Goal: Task Accomplishment & Management: Complete application form

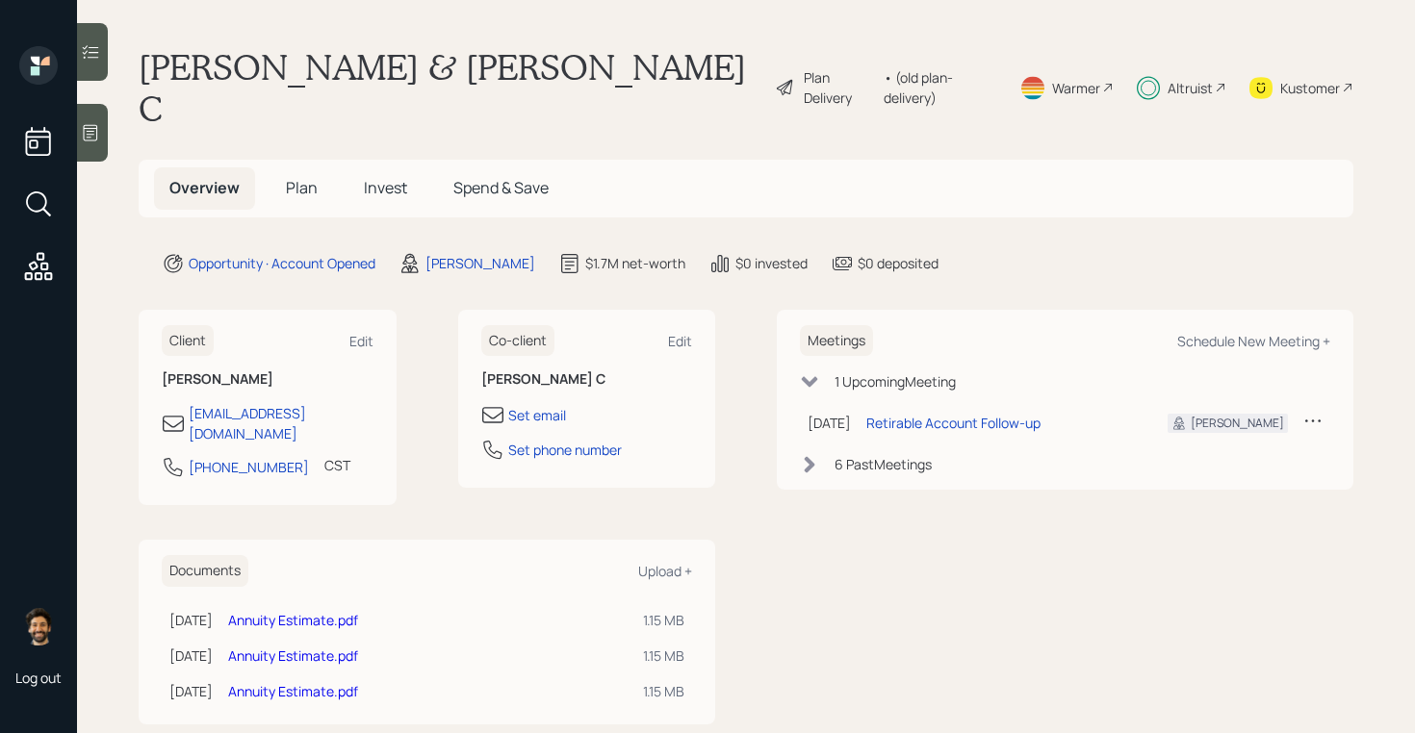
click at [316, 177] on span "Plan" at bounding box center [302, 187] width 32 height 21
